Goal: Task Accomplishment & Management: Manage account settings

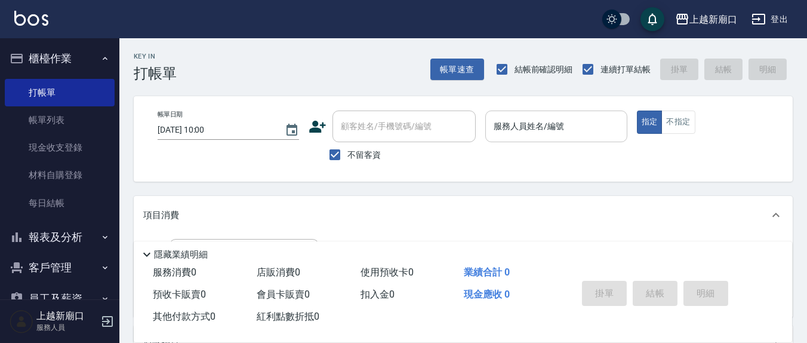
click at [560, 123] on label "服務人員姓名/編號" at bounding box center [529, 126] width 70 height 12
click at [560, 123] on input "服務人員姓名/編號" at bounding box center [556, 126] width 131 height 21
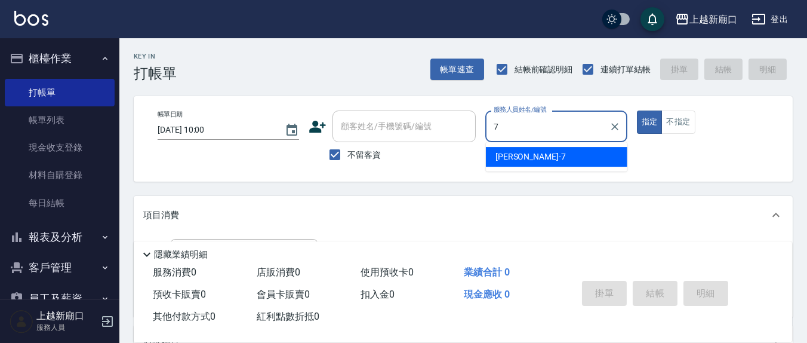
type input "7"
type button "true"
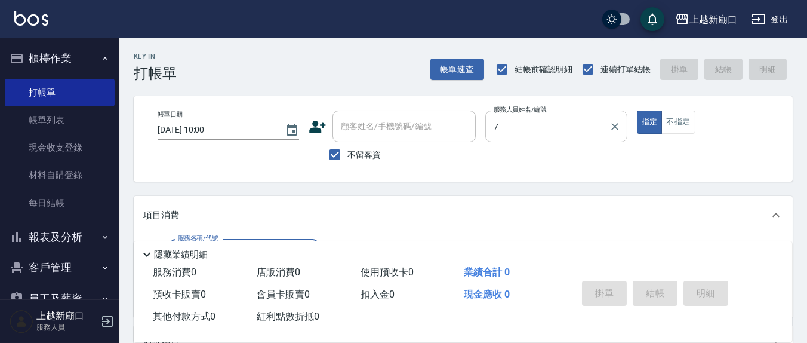
type input "[PERSON_NAME]7"
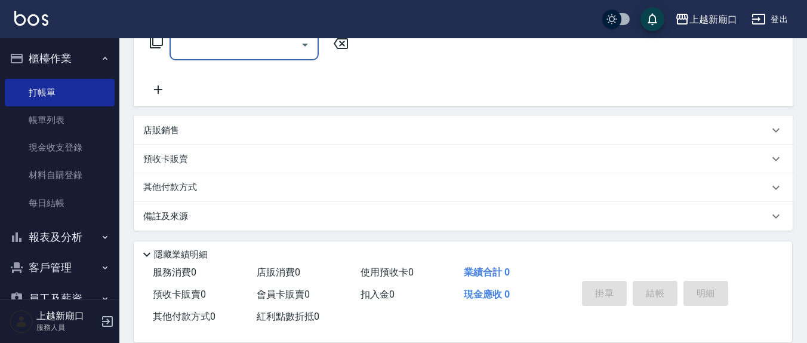
scroll to position [210, 0]
click at [219, 44] on input "服務名稱/代號" at bounding box center [235, 44] width 121 height 21
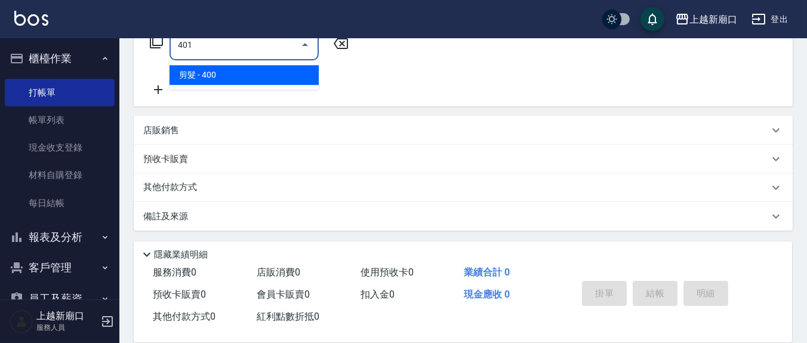
type input "剪髮(401)"
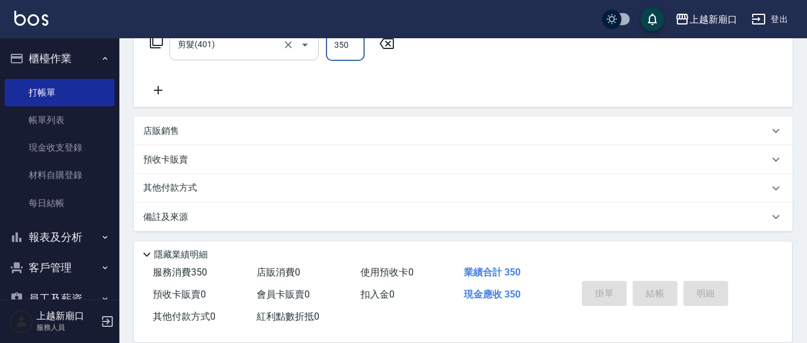
type input "350"
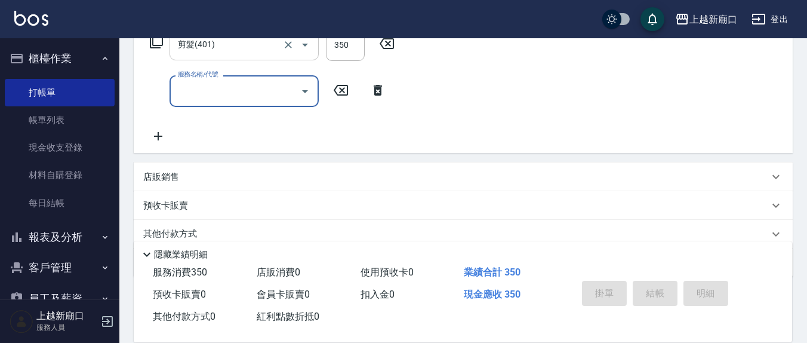
type input "[DATE] 14:46"
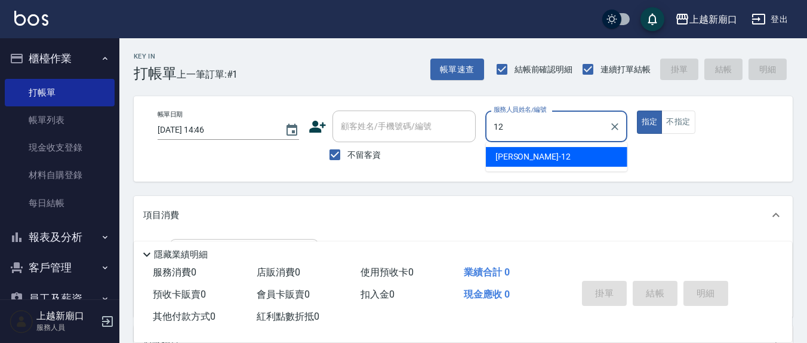
type input "[PERSON_NAME]-12"
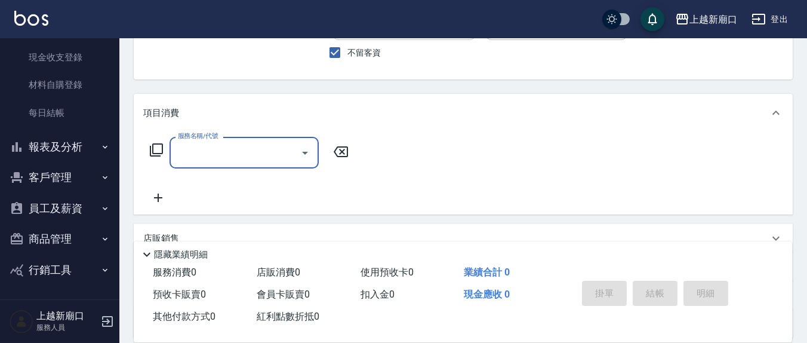
scroll to position [124, 0]
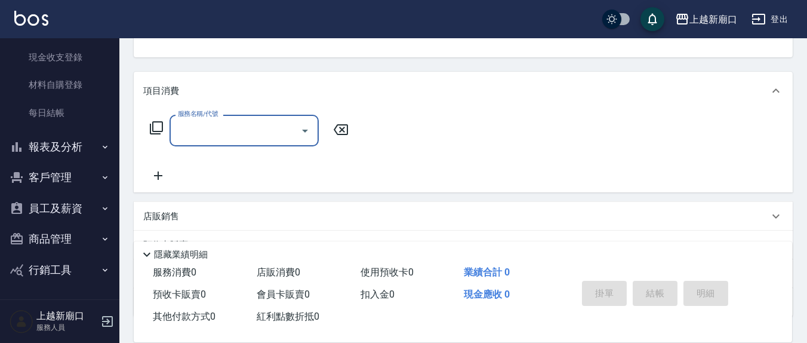
click at [230, 127] on input "服務名稱/代號" at bounding box center [235, 130] width 121 height 21
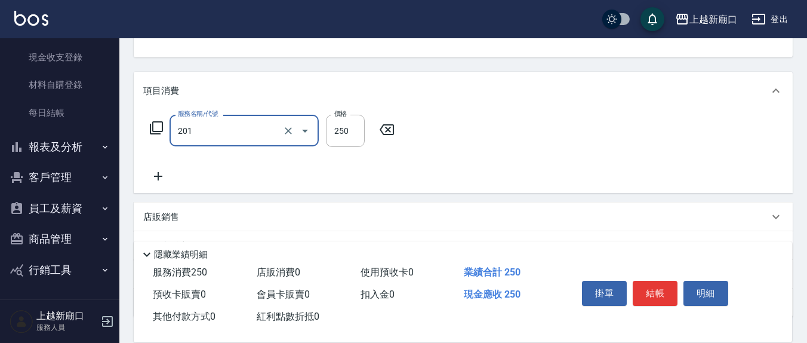
type input "洗髮(201)"
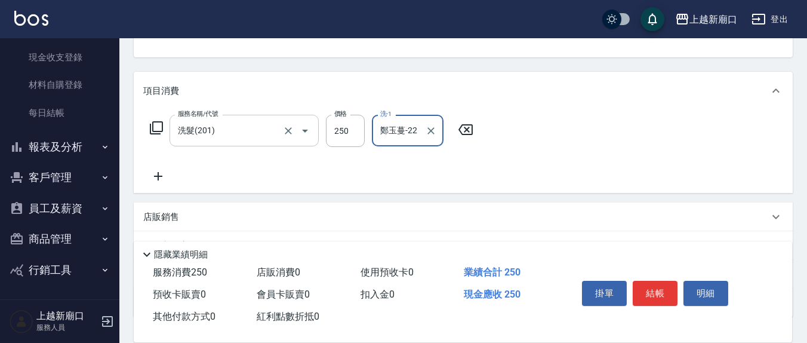
type input "鄭玉蔓-22"
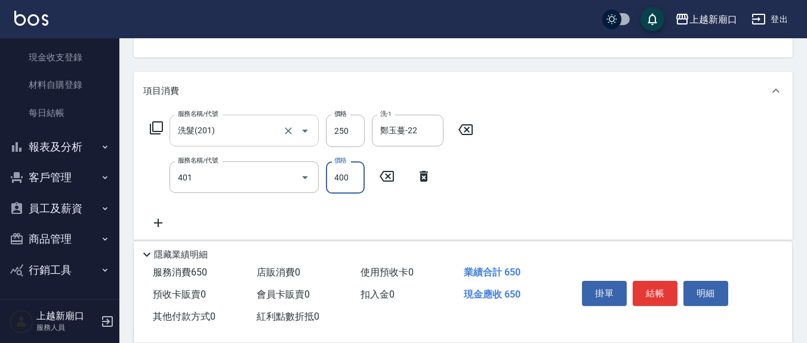
type input "剪髮(401)"
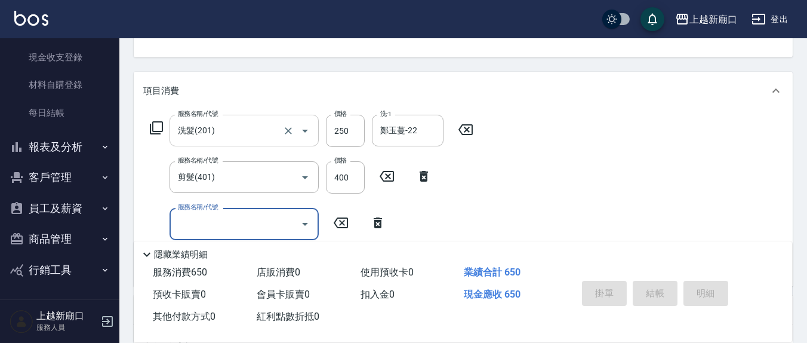
type input "[DATE] 14:48"
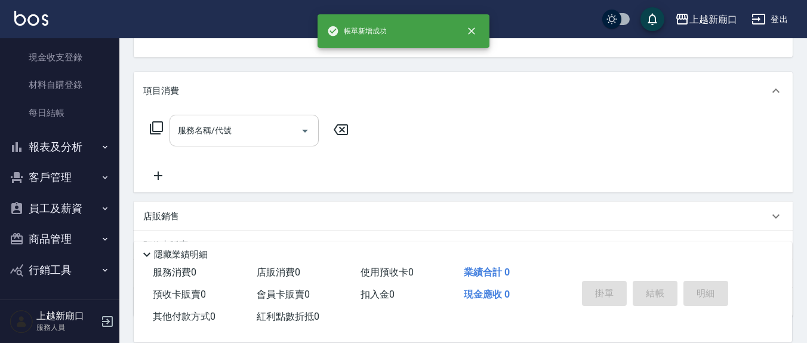
scroll to position [0, 0]
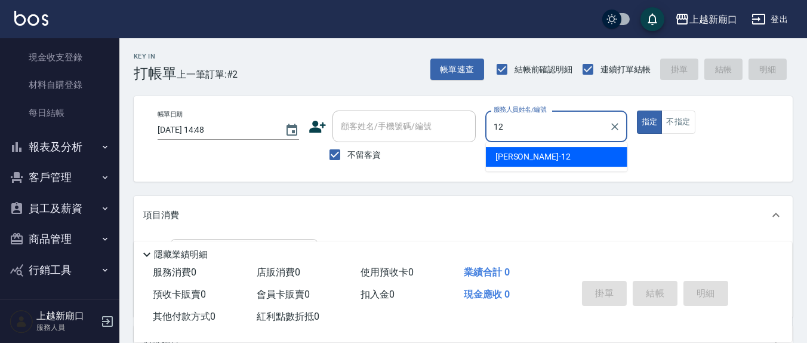
type input "[PERSON_NAME]-12"
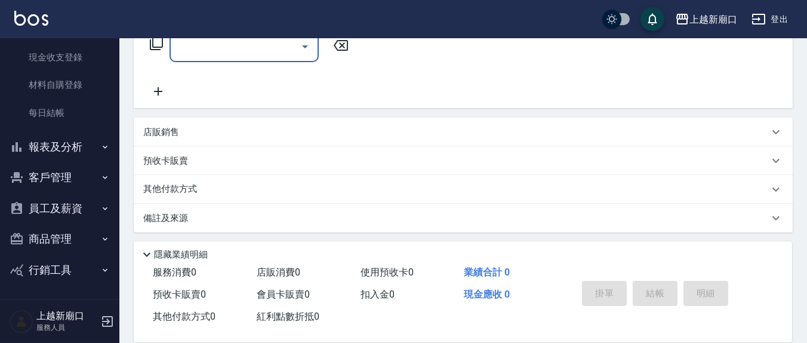
scroll to position [210, 0]
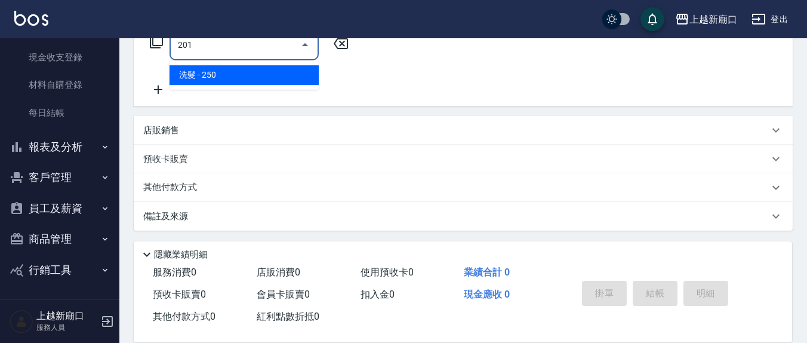
type input "洗髮(201)"
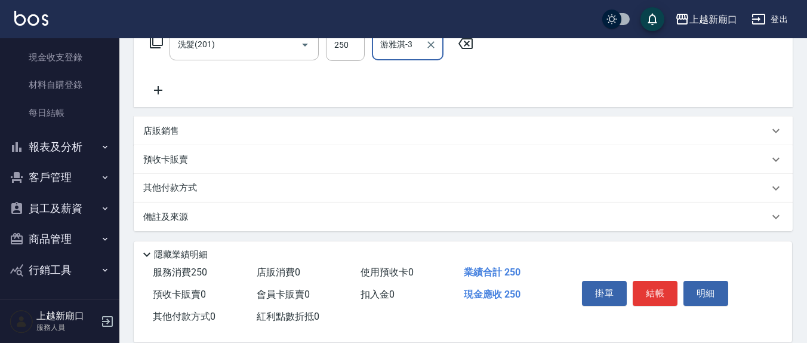
type input "游雅淇-3"
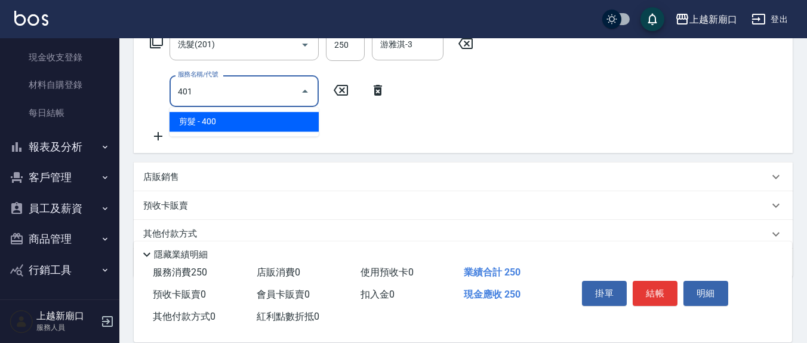
type input "剪髮(401)"
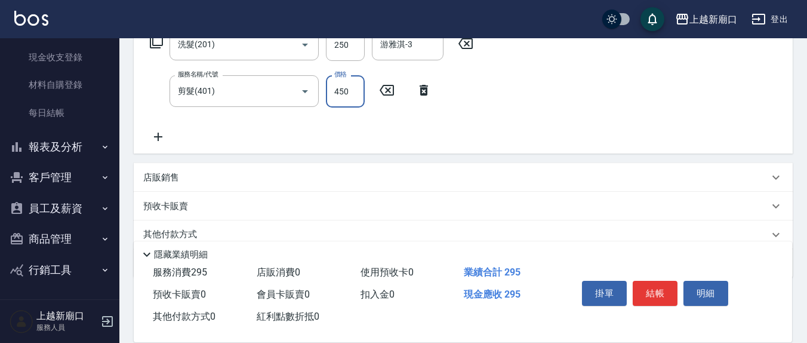
type input "450"
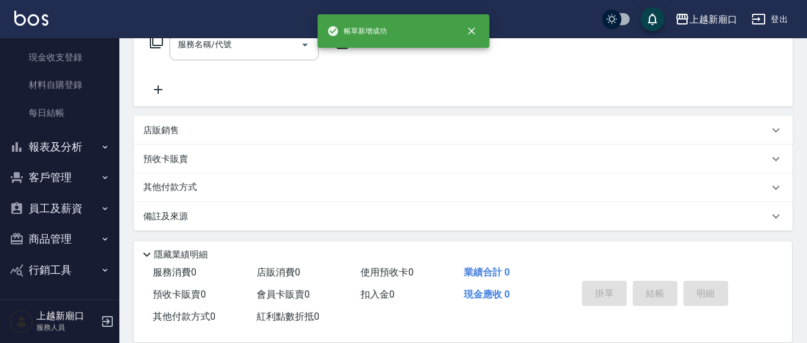
scroll to position [0, 0]
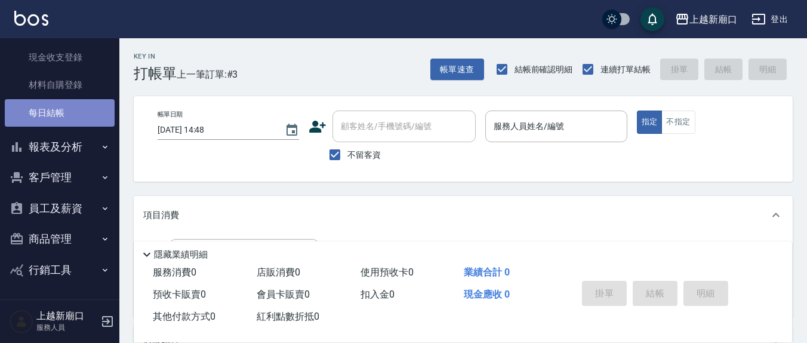
click at [71, 119] on link "每日結帳" at bounding box center [60, 112] width 110 height 27
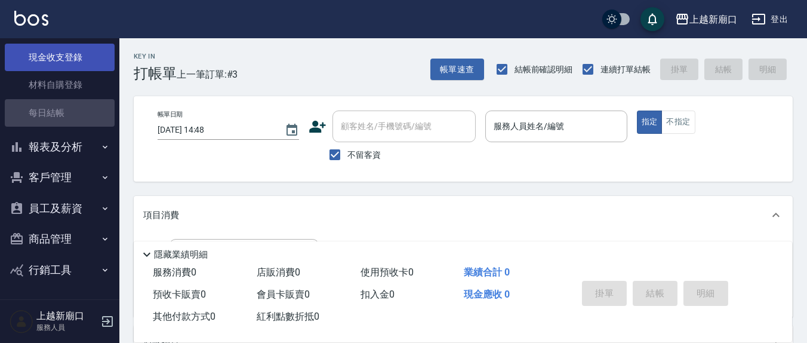
click at [67, 58] on link "現金收支登錄" at bounding box center [60, 57] width 110 height 27
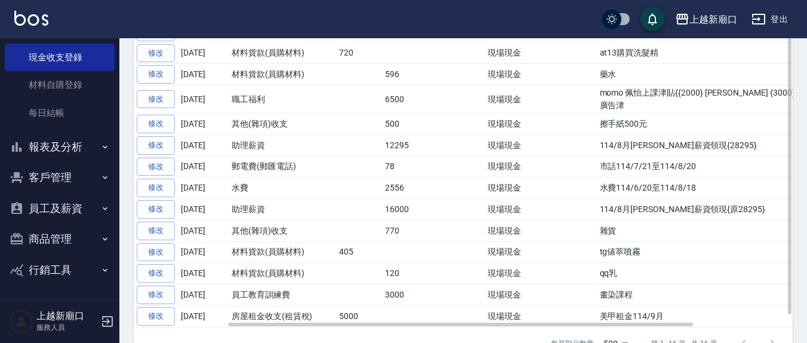
scroll to position [356, 0]
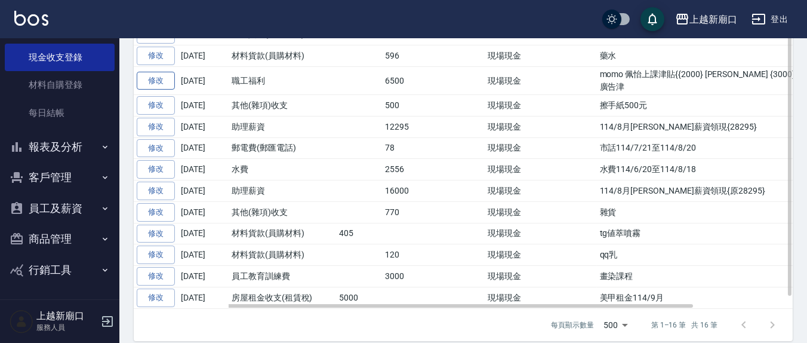
click at [163, 78] on link "修改" at bounding box center [156, 81] width 38 height 19
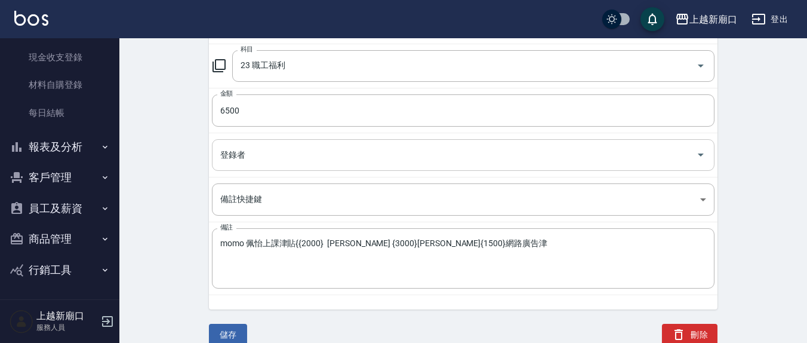
scroll to position [169, 0]
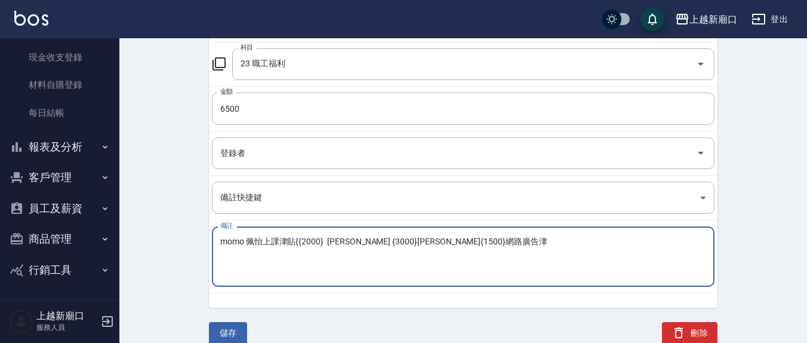
click at [458, 239] on textarea "momo 佩怡上課津貼{{2000} [PERSON_NAME] {3000}[PERSON_NAME]{1500}網路廣告津" at bounding box center [463, 256] width 486 height 41
click at [457, 238] on textarea "momo 佩怡上課津貼{{2000} [PERSON_NAME] {3000}[PERSON_NAME]{1500}網路廣告津" at bounding box center [463, 256] width 486 height 41
type textarea "momo 佩怡上課津貼{{2000} [PERSON_NAME] {3000}[PERSON_NAME]{1500}網路廣告津貼"
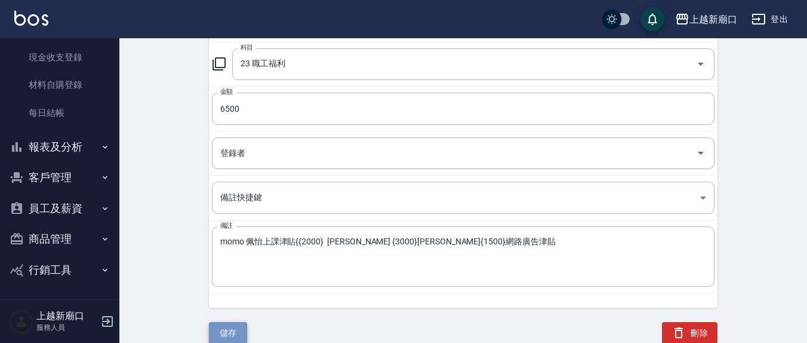
click at [226, 328] on button "儲存" at bounding box center [228, 333] width 38 height 22
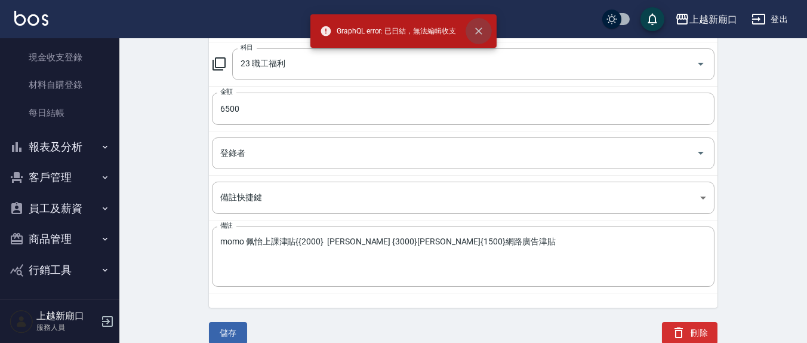
click at [481, 31] on icon "close" at bounding box center [479, 31] width 12 height 12
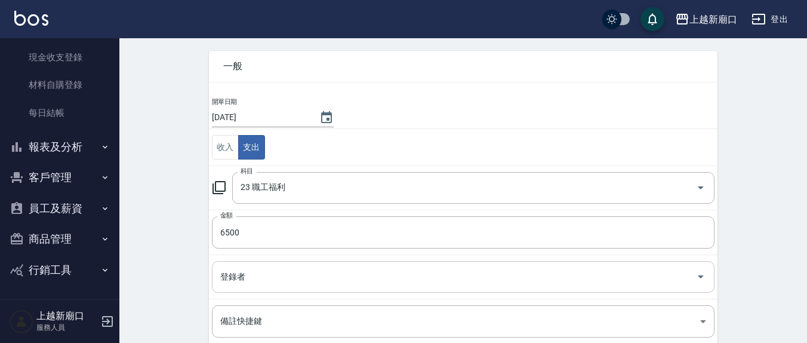
scroll to position [0, 0]
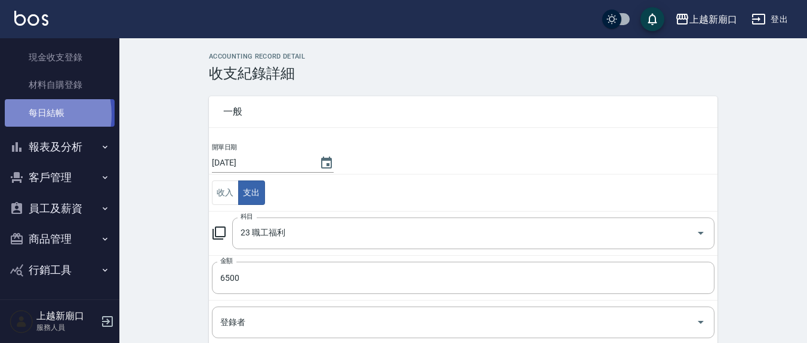
click at [23, 114] on link "每日結帳" at bounding box center [60, 112] width 110 height 27
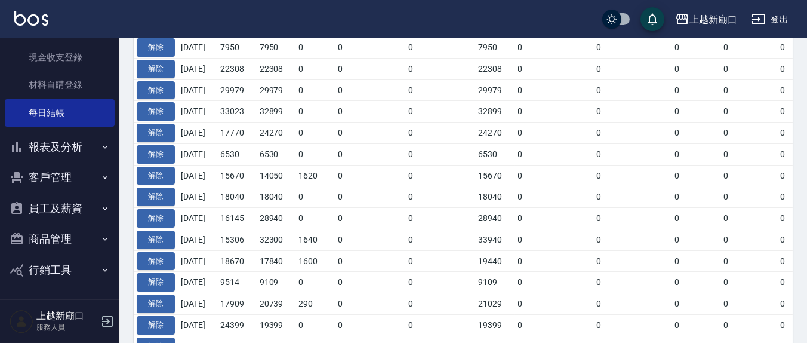
scroll to position [486, 0]
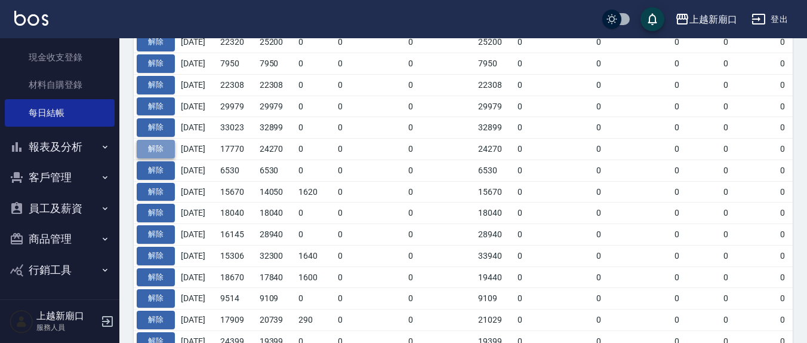
click at [156, 144] on button "解除" at bounding box center [156, 149] width 38 height 19
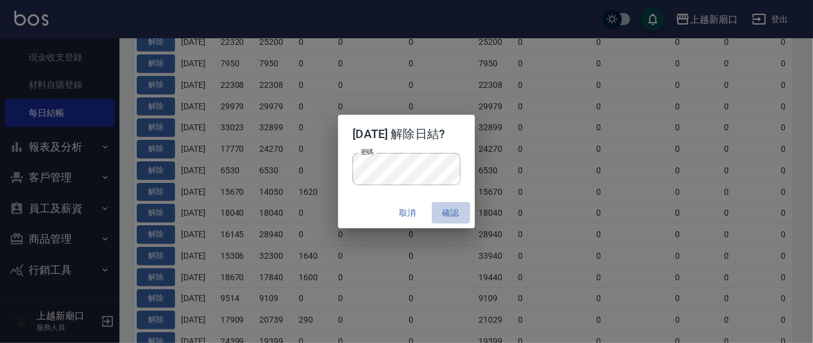
click at [460, 215] on button "確認" at bounding box center [451, 213] width 38 height 22
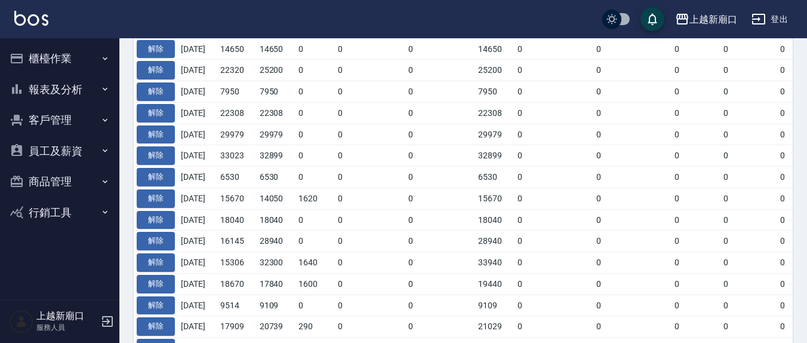
scroll to position [486, 0]
click at [52, 60] on button "櫃檯作業" at bounding box center [60, 58] width 110 height 31
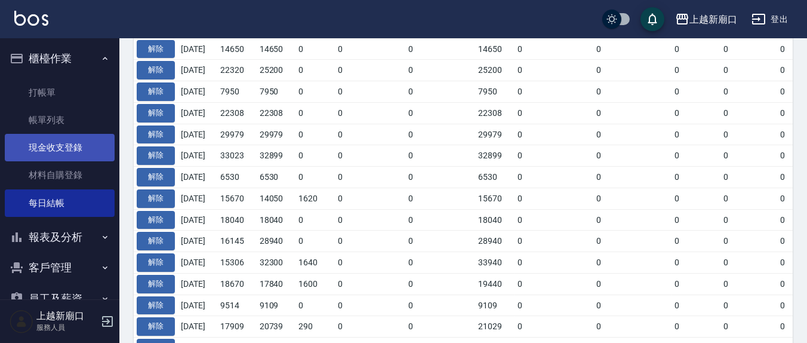
click at [62, 148] on link "現金收支登錄" at bounding box center [60, 147] width 110 height 27
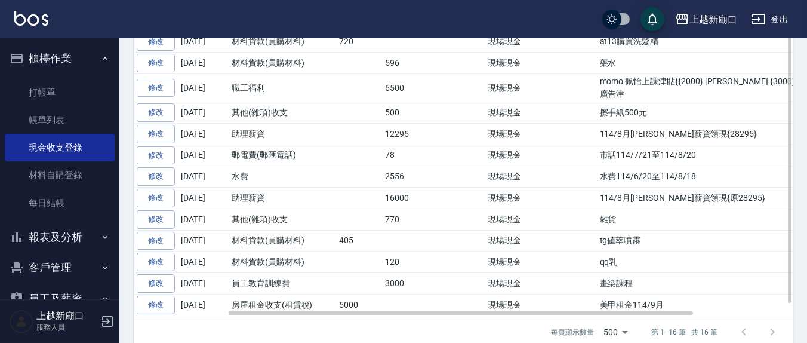
scroll to position [356, 0]
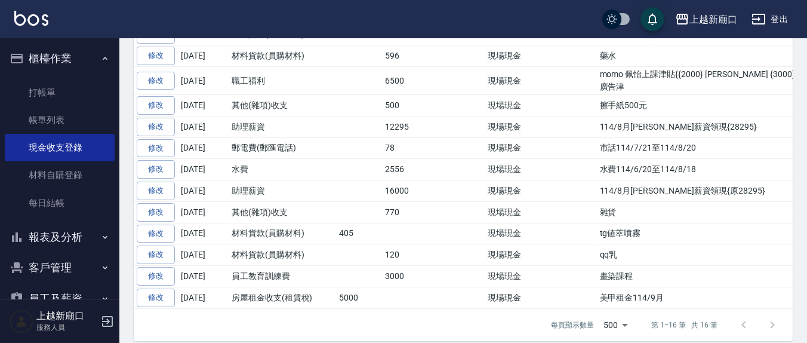
click at [156, 76] on link "修改" at bounding box center [156, 81] width 38 height 19
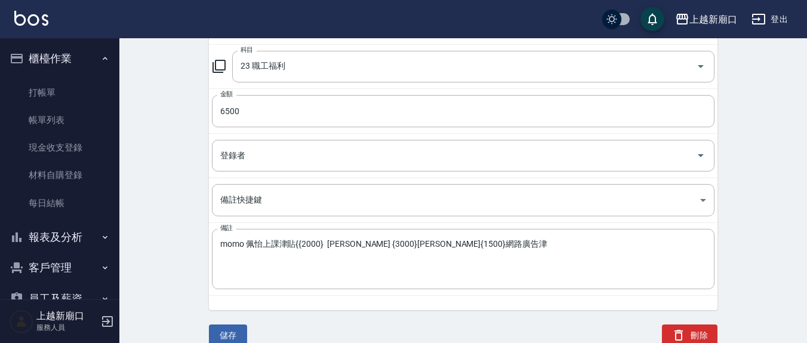
scroll to position [169, 0]
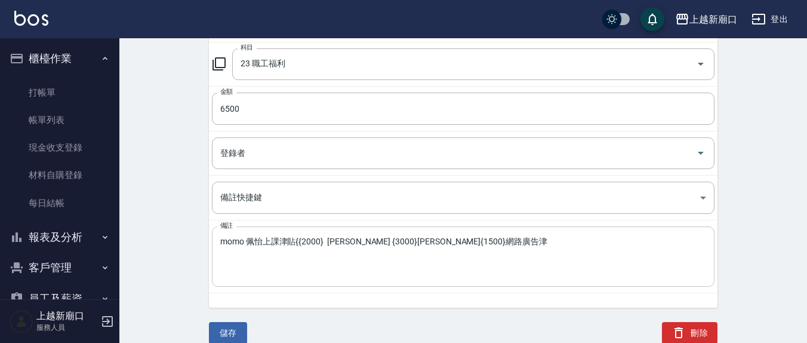
click at [457, 240] on textarea "momo 佩怡上課津貼{{2000} [PERSON_NAME] {3000}[PERSON_NAME]{1500}網路廣告津" at bounding box center [463, 256] width 486 height 41
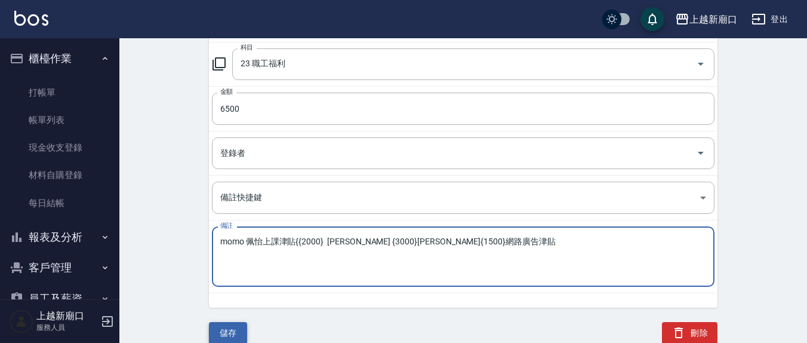
type textarea "momo 佩怡上課津貼{{2000} [PERSON_NAME] {3000}[PERSON_NAME]{1500}網路廣告津貼"
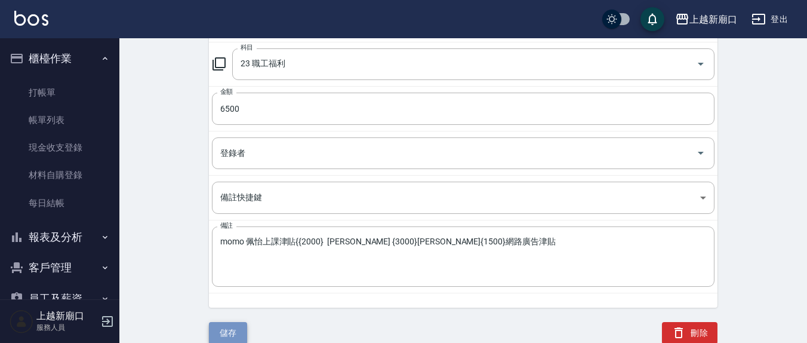
click at [241, 333] on button "儲存" at bounding box center [228, 333] width 38 height 22
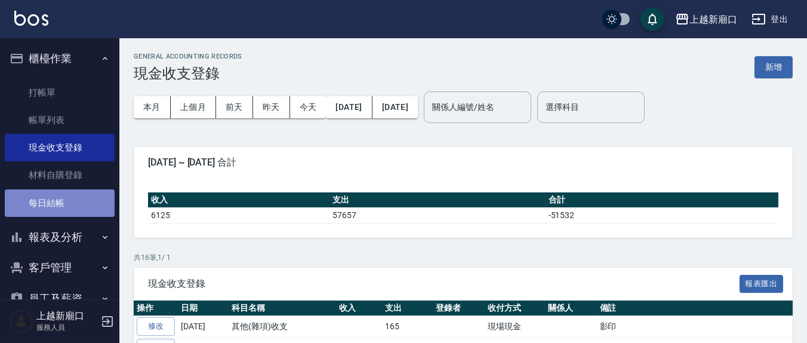
click at [69, 201] on link "每日結帳" at bounding box center [60, 202] width 110 height 27
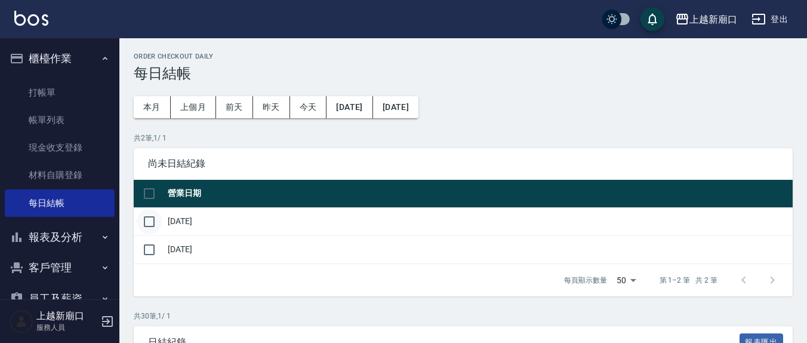
click at [145, 223] on input "checkbox" at bounding box center [149, 221] width 25 height 25
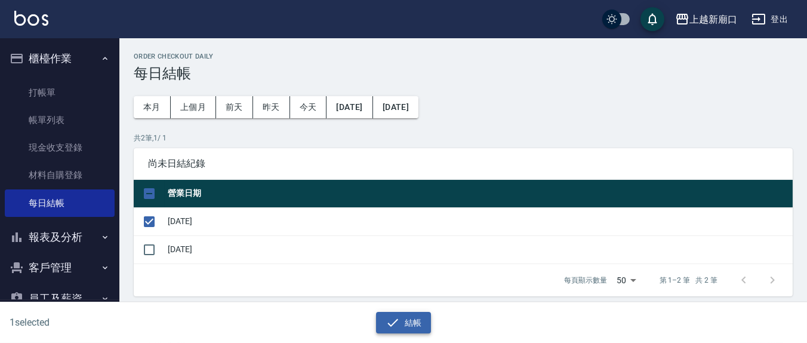
click at [383, 322] on button "結帳" at bounding box center [404, 323] width 56 height 22
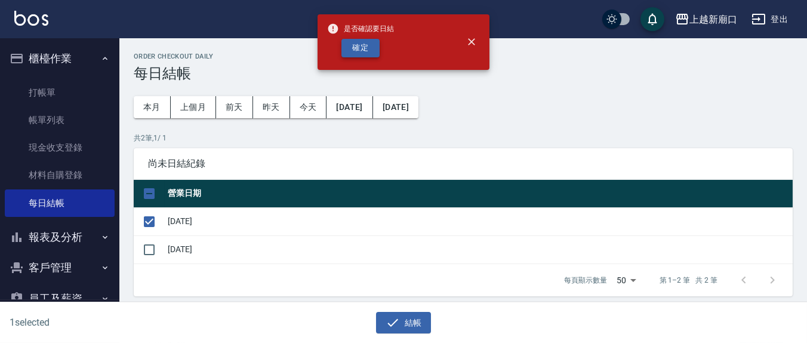
click at [362, 46] on button "確定" at bounding box center [361, 48] width 38 height 19
checkbox input "false"
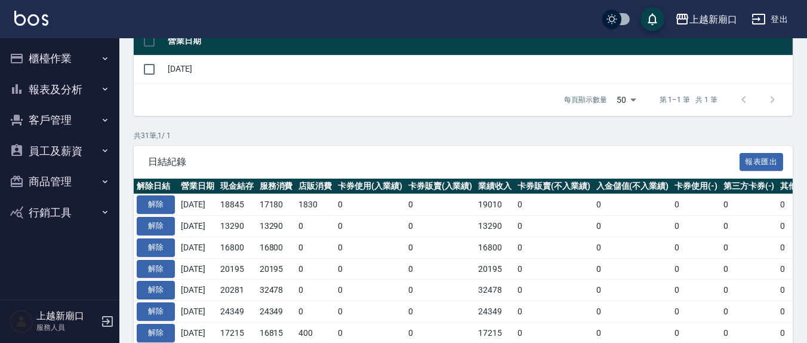
scroll to position [248, 0]
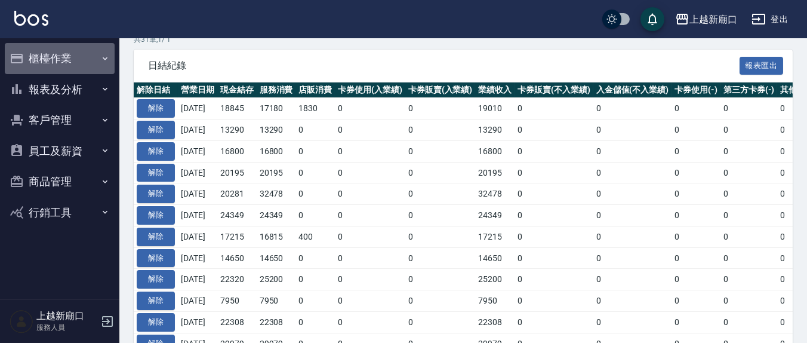
click at [56, 56] on button "櫃檯作業" at bounding box center [60, 58] width 110 height 31
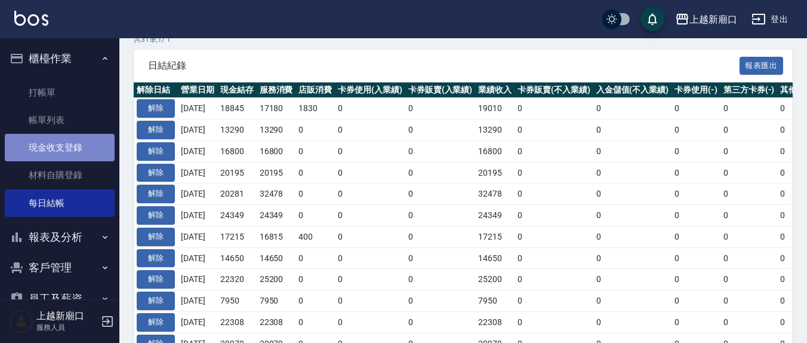
click at [78, 148] on link "現金收支登錄" at bounding box center [60, 147] width 110 height 27
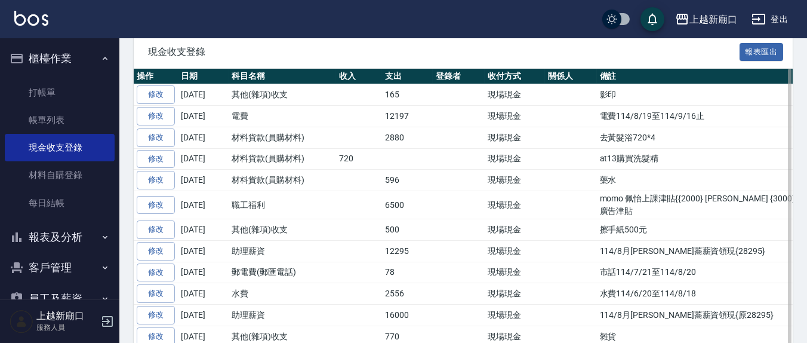
scroll to position [356, 0]
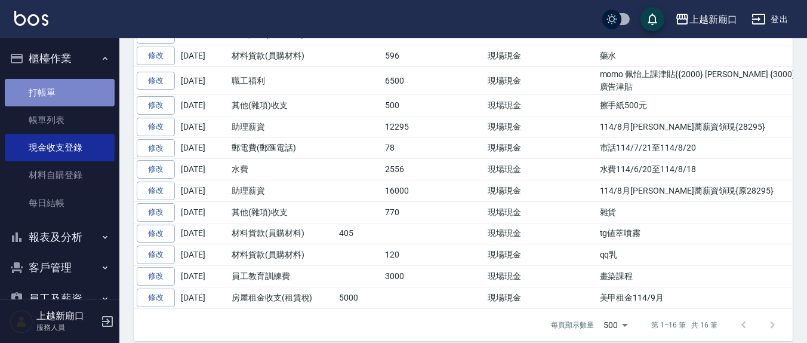
click at [59, 92] on link "打帳單" at bounding box center [60, 92] width 110 height 27
